Goal: Find specific page/section: Find specific page/section

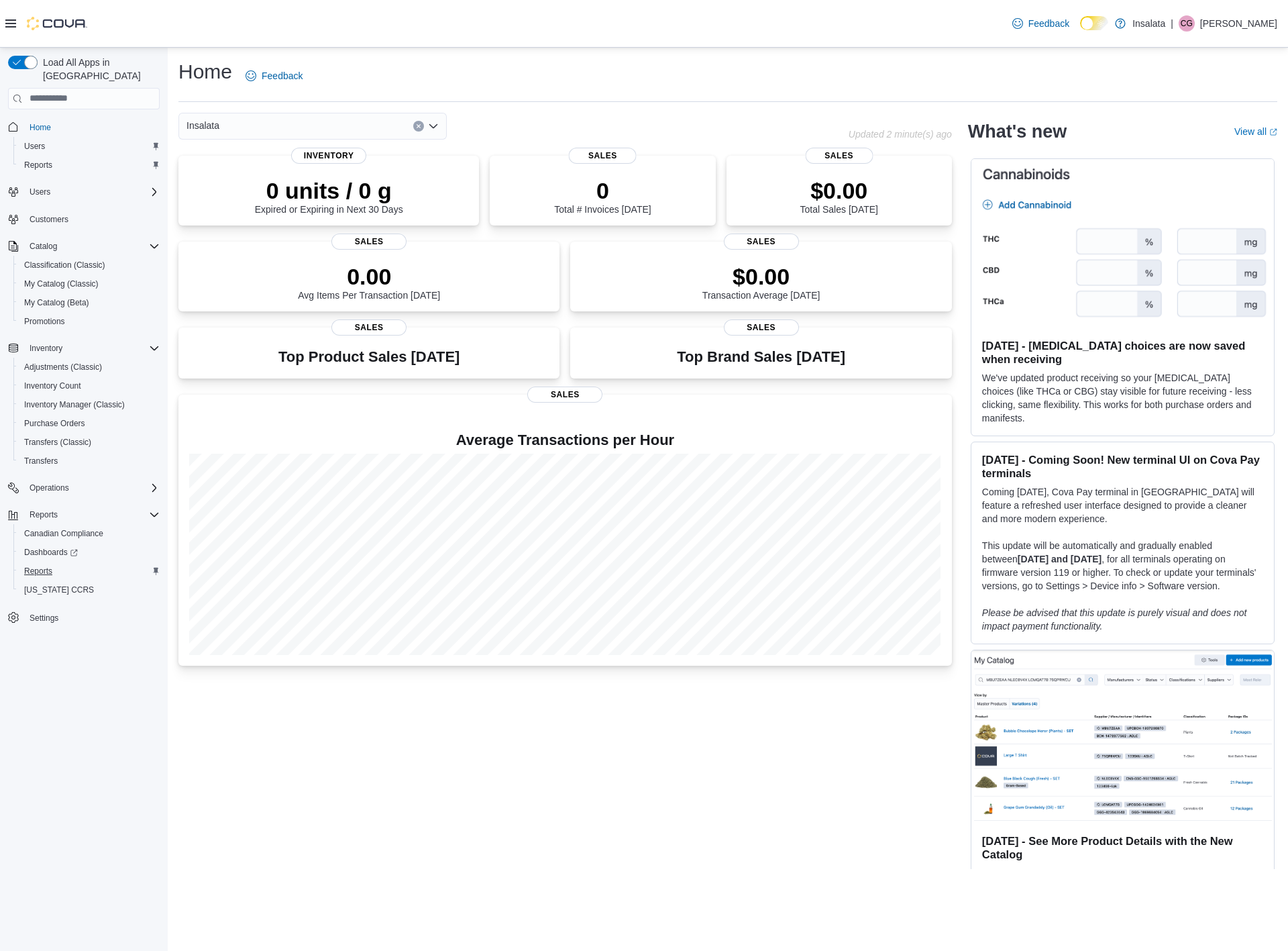
click at [50, 566] on span "Reports" at bounding box center [38, 571] width 28 height 11
